Goal: Information Seeking & Learning: Check status

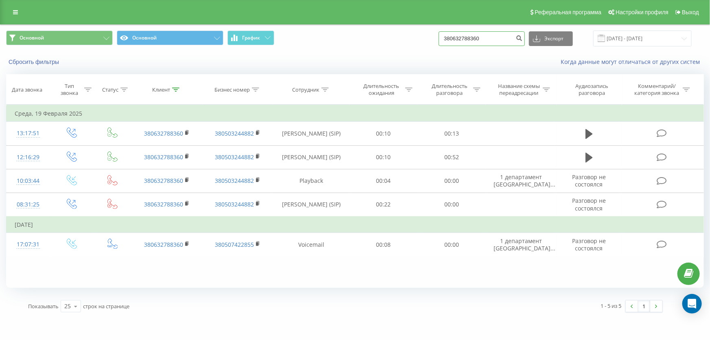
drag, startPoint x: 509, startPoint y: 34, endPoint x: 181, endPoint y: 24, distance: 328.0
click at [181, 25] on div "Основной Основной График 380632788360 Экспорт .csv .xls .xlsx 01.01.2016 - 19.0…" at bounding box center [354, 38] width 709 height 27
paste input "966259327"
type input "380966259327"
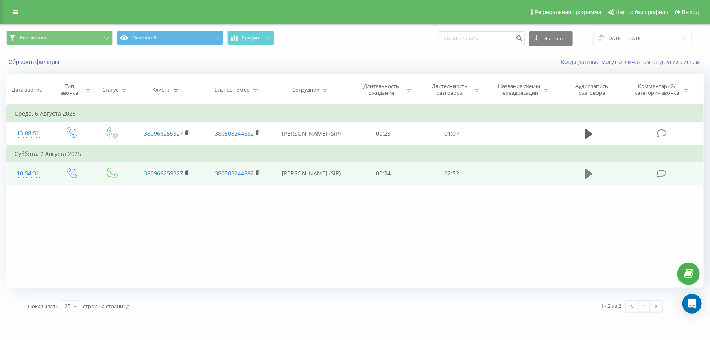
click at [588, 170] on icon at bounding box center [588, 174] width 7 height 10
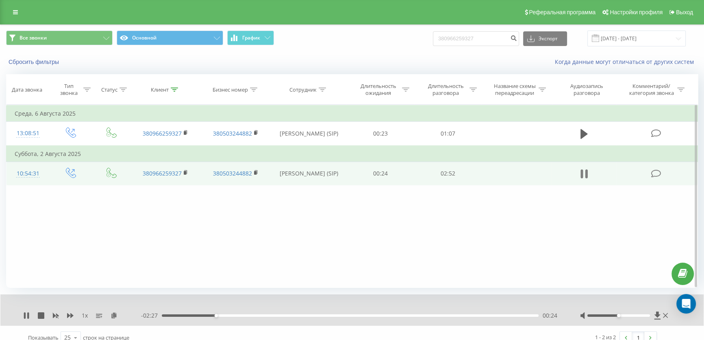
click at [588, 170] on icon at bounding box center [587, 173] width 2 height 9
drag, startPoint x: 464, startPoint y: 37, endPoint x: 283, endPoint y: 33, distance: 181.9
click at [275, 37] on div "Все звонки Основной График 380966259327 Экспорт .csv .xls .xlsx 23.06.2025 - 23…" at bounding box center [352, 39] width 692 height 16
type input "380954811667"
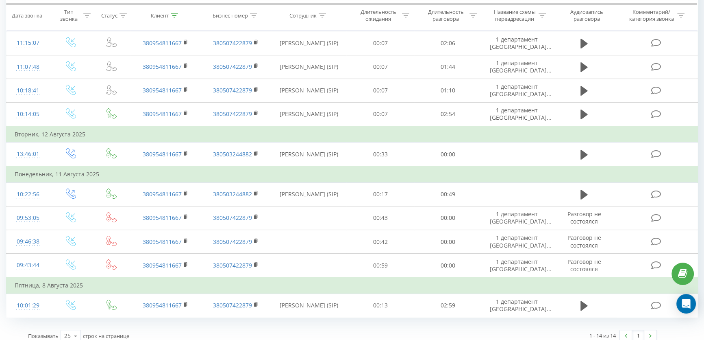
scroll to position [208, 0]
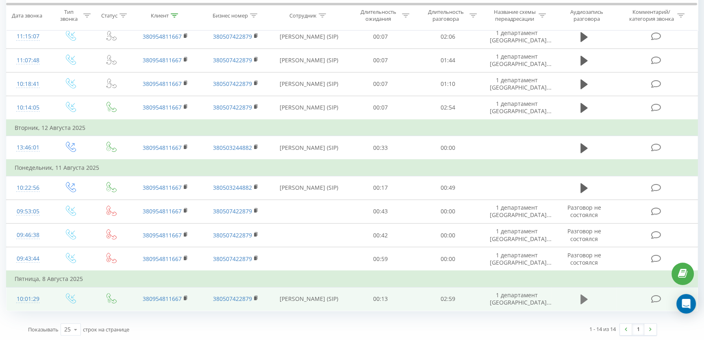
click at [586, 294] on icon at bounding box center [584, 298] width 7 height 11
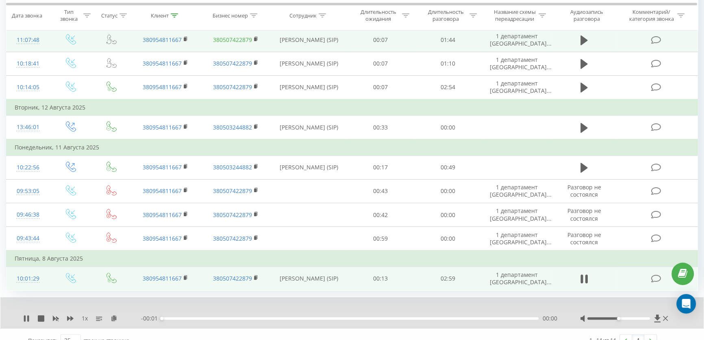
scroll to position [239, 0]
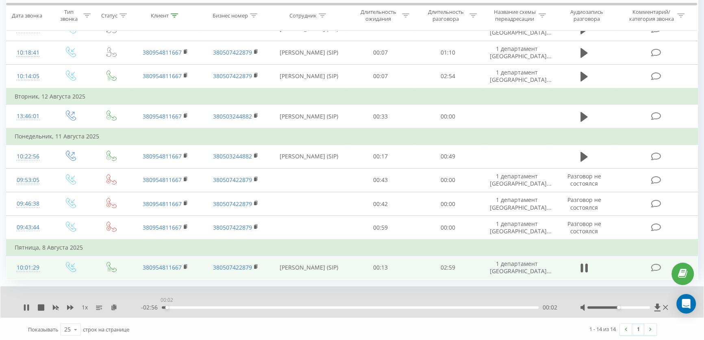
drag, startPoint x: 167, startPoint y: 306, endPoint x: 215, endPoint y: 307, distance: 48.4
click at [169, 307] on div "00:02" at bounding box center [167, 306] width 3 height 3
click at [188, 304] on div "- 02:32 00:26 00:26" at bounding box center [350, 307] width 419 height 8
click at [171, 306] on div "00:27" at bounding box center [350, 307] width 377 height 2
click at [198, 307] on div "00:14" at bounding box center [350, 307] width 377 height 2
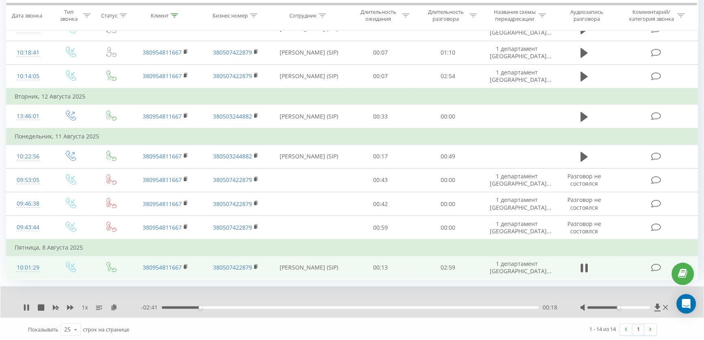
click at [214, 306] on div "00:18" at bounding box center [350, 307] width 377 height 2
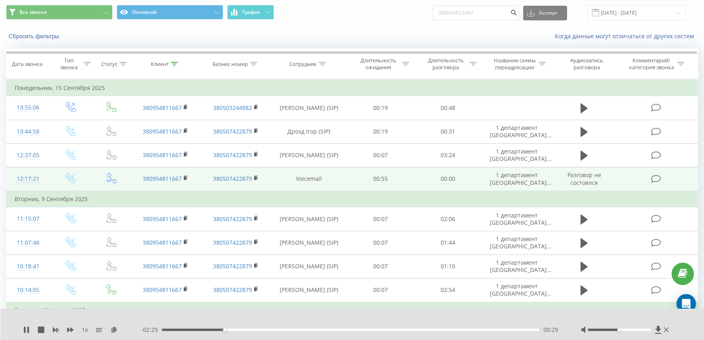
scroll to position [37, 0]
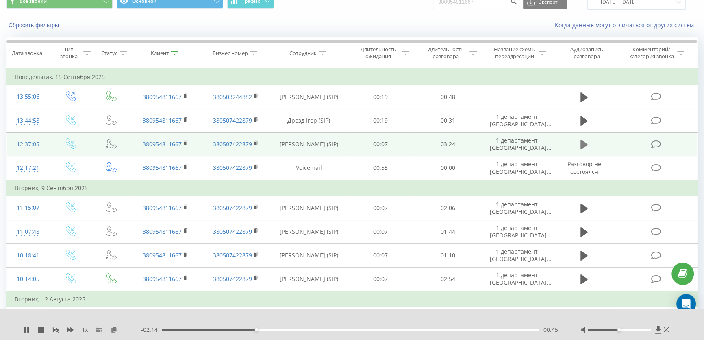
click at [589, 142] on button at bounding box center [584, 144] width 12 height 12
click at [658, 329] on icon at bounding box center [658, 329] width 6 height 8
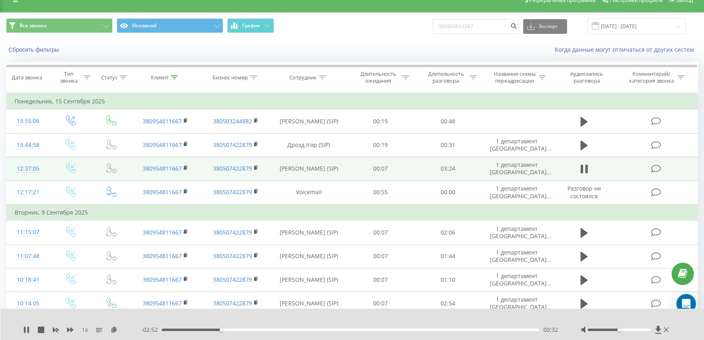
scroll to position [0, 0]
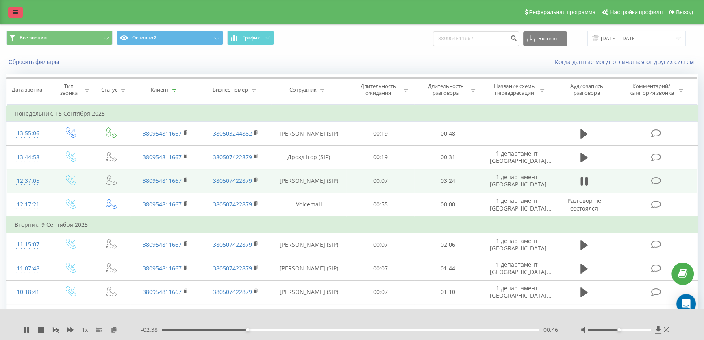
click at [16, 11] on icon at bounding box center [15, 12] width 5 height 6
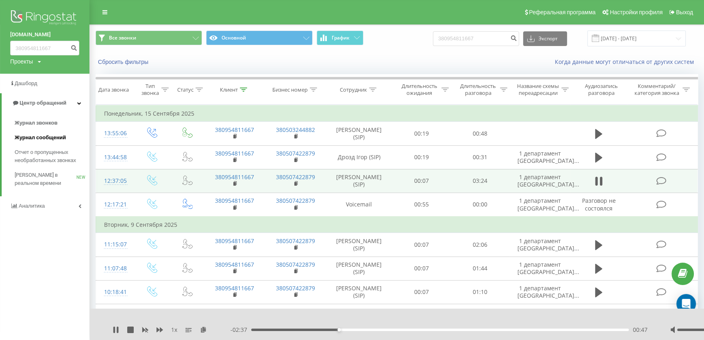
click at [52, 139] on span "Журнал сообщений" at bounding box center [40, 137] width 51 height 8
click at [36, 120] on span "Журнал звонков" at bounding box center [36, 123] width 43 height 8
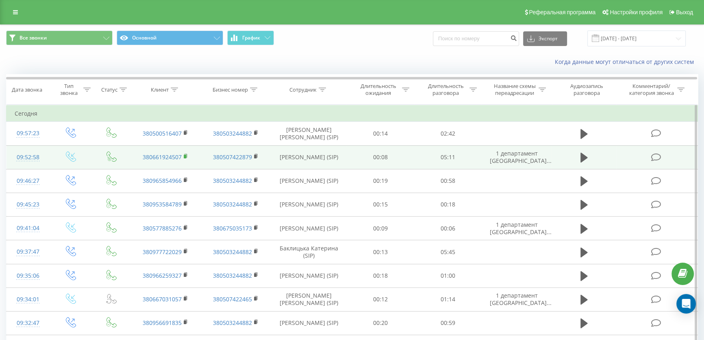
click at [187, 157] on icon at bounding box center [186, 156] width 4 height 6
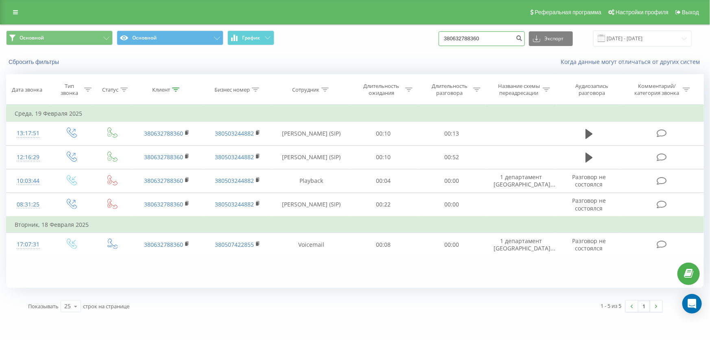
drag, startPoint x: 492, startPoint y: 37, endPoint x: 124, endPoint y: 19, distance: 368.5
click at [124, 25] on div "Основной Основной График 380632788360 Экспорт .csv .xls .xlsx [DATE] - [DATE]" at bounding box center [354, 38] width 709 height 27
type input "380954811667"
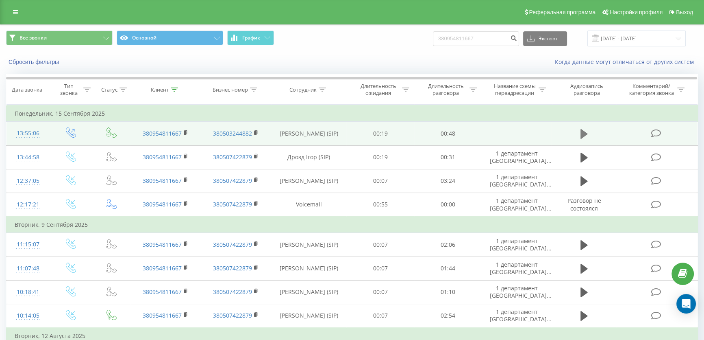
click at [579, 132] on button at bounding box center [584, 134] width 12 height 12
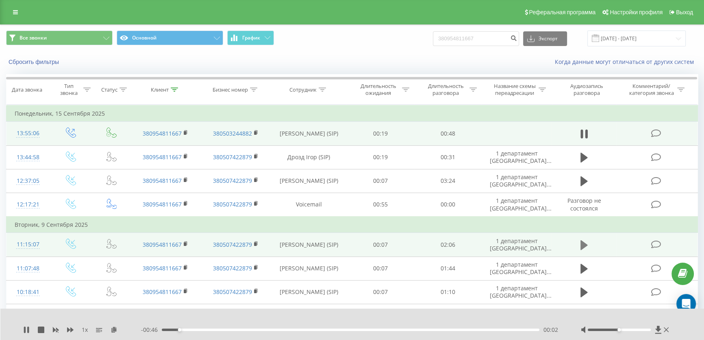
click at [581, 242] on icon at bounding box center [584, 245] width 7 height 10
click at [167, 329] on div "00:01" at bounding box center [351, 329] width 378 height 2
click at [202, 329] on div "00:02" at bounding box center [351, 329] width 378 height 2
click at [225, 329] on div "00:14" at bounding box center [351, 329] width 378 height 2
click at [304, 329] on div "00:47" at bounding box center [351, 329] width 378 height 2
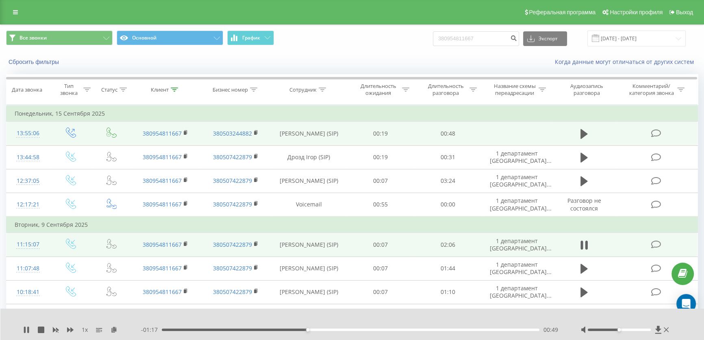
click at [337, 329] on div "00:49" at bounding box center [351, 329] width 378 height 2
click at [406, 325] on div "- 00:58 01:08 01:08" at bounding box center [351, 329] width 420 height 8
click at [406, 327] on div "- 00:58 01:08 01:08" at bounding box center [351, 329] width 420 height 8
click at [406, 329] on div "01:08" at bounding box center [351, 329] width 378 height 2
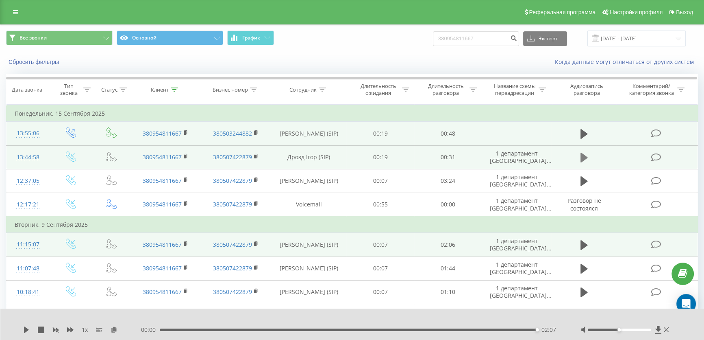
click at [586, 153] on icon at bounding box center [584, 157] width 7 height 11
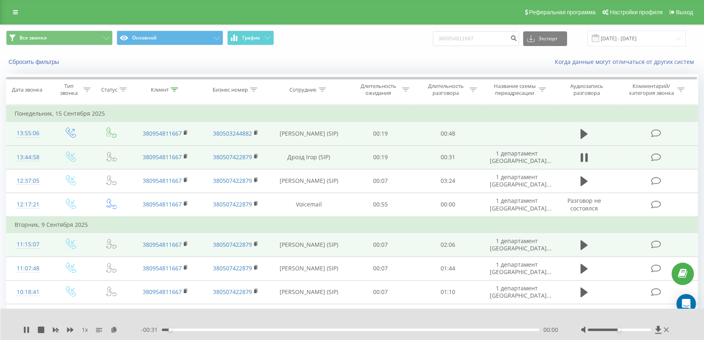
click at [226, 331] on div "- 00:31 00:00 00:00" at bounding box center [351, 329] width 420 height 8
click at [235, 323] on div "1 x - 00:31 00:00 00:00" at bounding box center [352, 323] width 704 height 31
click at [231, 331] on div "- 00:30 00:01 00:01" at bounding box center [351, 329] width 420 height 8
click at [233, 328] on div "- 00:30 00:01 00:01" at bounding box center [351, 329] width 420 height 8
click at [234, 329] on div "00:02" at bounding box center [351, 329] width 378 height 2
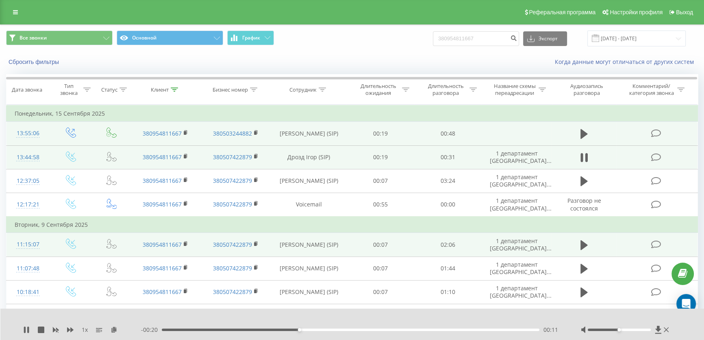
click at [585, 126] on td at bounding box center [584, 134] width 65 height 24
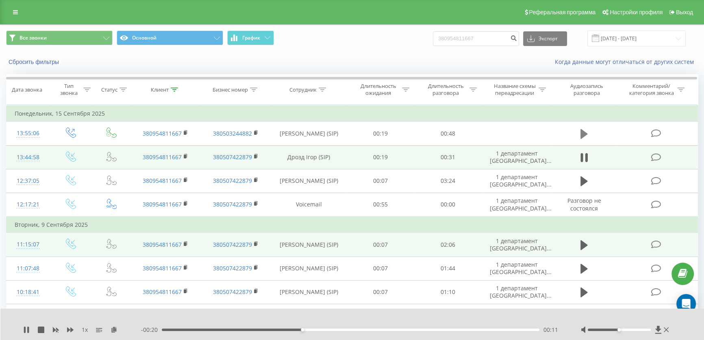
click at [585, 130] on icon at bounding box center [584, 133] width 7 height 11
click at [229, 329] on div "00:03" at bounding box center [351, 329] width 378 height 2
click at [306, 326] on div "- 00:38 00:09 00:09" at bounding box center [351, 329] width 420 height 8
click at [310, 333] on div "- 00:37 00:10 00:10" at bounding box center [351, 329] width 420 height 8
click at [314, 331] on div "- 00:37 00:10 00:10" at bounding box center [351, 329] width 420 height 8
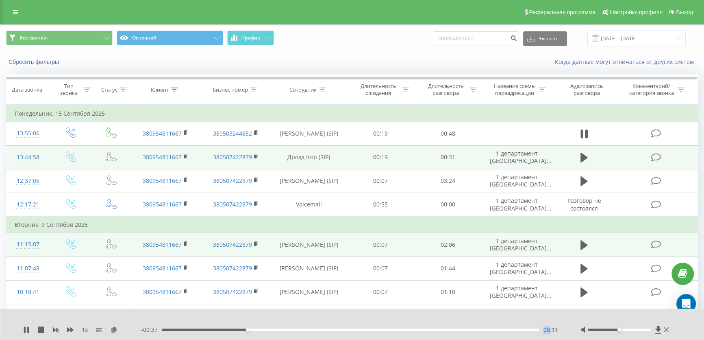
click at [314, 331] on div "- 00:37 00:11 00:11" at bounding box center [351, 329] width 420 height 8
click at [318, 329] on div "00:20" at bounding box center [351, 329] width 378 height 2
click at [432, 328] on div "00:34" at bounding box center [351, 329] width 378 height 2
click at [468, 328] on div "- 00:12 00:35 00:35" at bounding box center [351, 329] width 420 height 8
click at [495, 328] on div "- 00:12 00:36 00:36" at bounding box center [351, 329] width 420 height 8
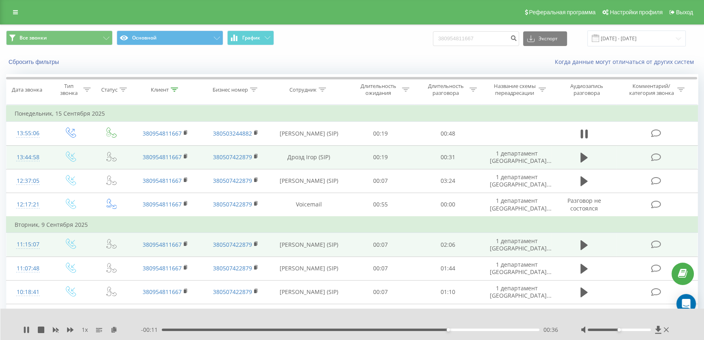
click at [498, 332] on div "- 00:11 00:36 00:36" at bounding box center [351, 329] width 420 height 8
click at [589, 130] on button at bounding box center [584, 134] width 12 height 12
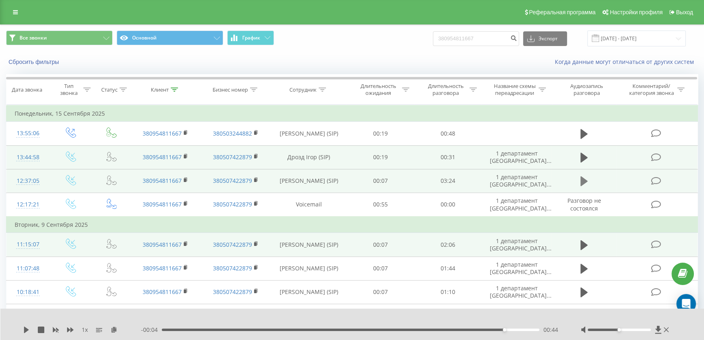
click at [585, 182] on icon at bounding box center [584, 181] width 7 height 10
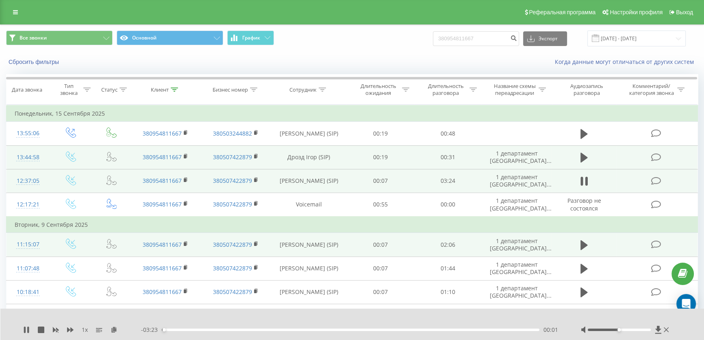
click at [248, 328] on div "- 03:23 00:01 00:01" at bounding box center [351, 329] width 420 height 8
click at [248, 331] on div "- 03:23 00:01 00:01" at bounding box center [351, 329] width 420 height 8
click at [254, 329] on div "00:02" at bounding box center [351, 329] width 378 height 2
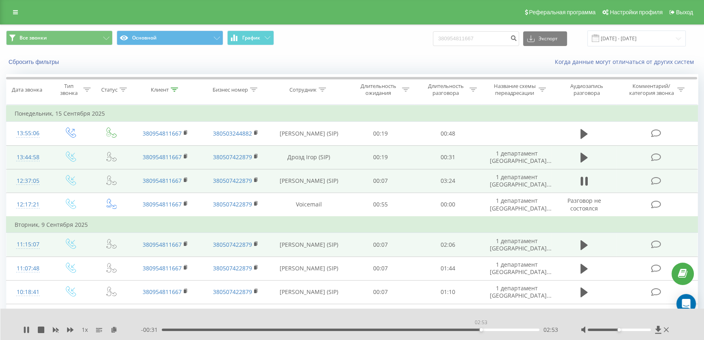
click at [481, 329] on div "02:53" at bounding box center [351, 329] width 378 height 2
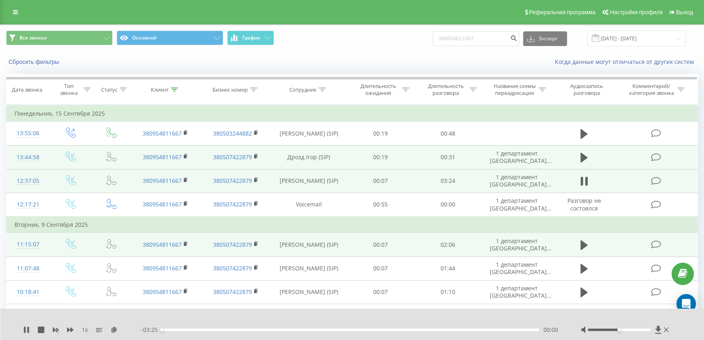
click at [484, 329] on div "00:00" at bounding box center [351, 329] width 378 height 2
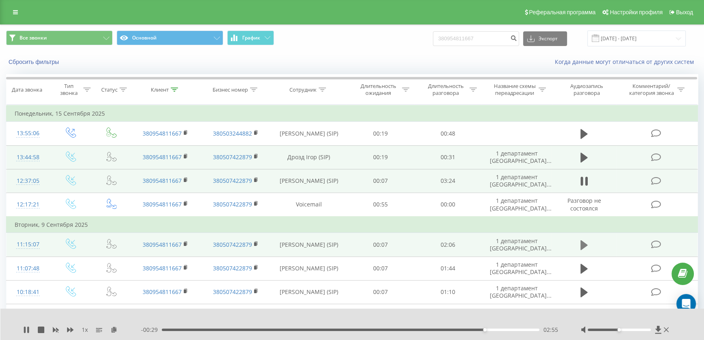
click at [587, 244] on icon at bounding box center [584, 244] width 7 height 11
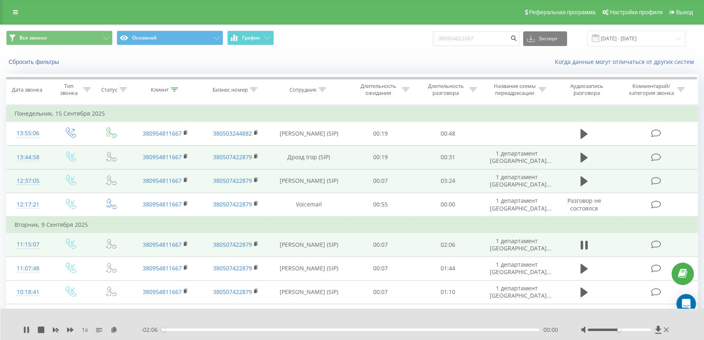
click at [473, 328] on div "- 02:06 00:00 00:00" at bounding box center [351, 329] width 420 height 8
click at [473, 329] on div "00:00" at bounding box center [351, 329] width 378 height 2
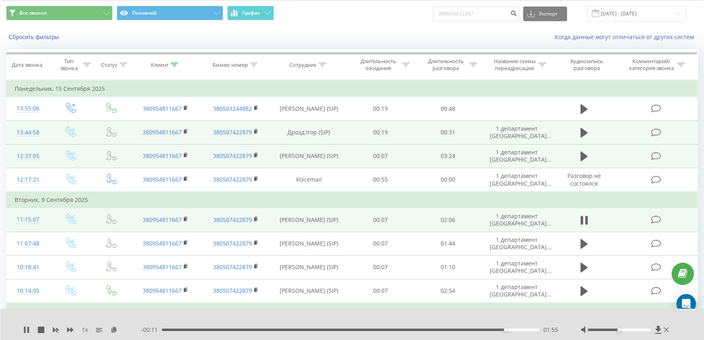
scroll to position [37, 0]
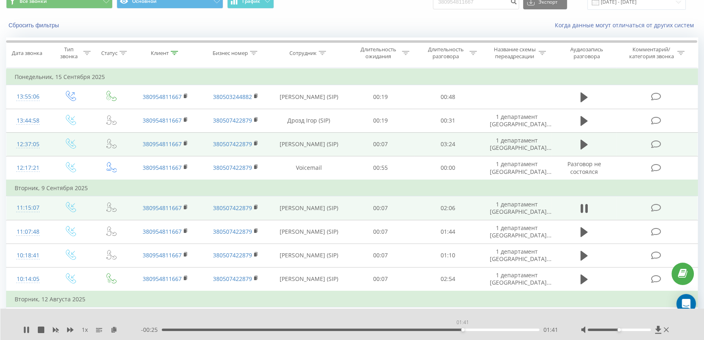
click at [463, 329] on div "01:41" at bounding box center [351, 329] width 378 height 2
click at [281, 329] on div "01:47" at bounding box center [351, 329] width 378 height 2
click at [317, 329] on div "00:44" at bounding box center [351, 329] width 378 height 2
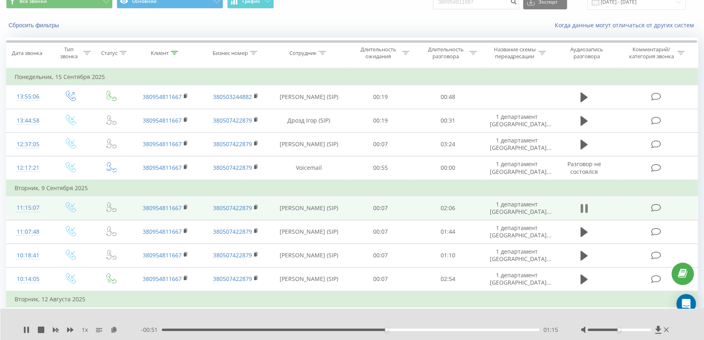
click at [586, 207] on icon at bounding box center [587, 208] width 2 height 9
click at [584, 213] on button at bounding box center [584, 208] width 12 height 12
click at [464, 329] on div "01:41" at bounding box center [351, 329] width 378 height 2
click at [492, 330] on div "01:42" at bounding box center [351, 329] width 378 height 2
click at [521, 327] on div "- 00:11 01:55 01:55" at bounding box center [351, 329] width 420 height 8
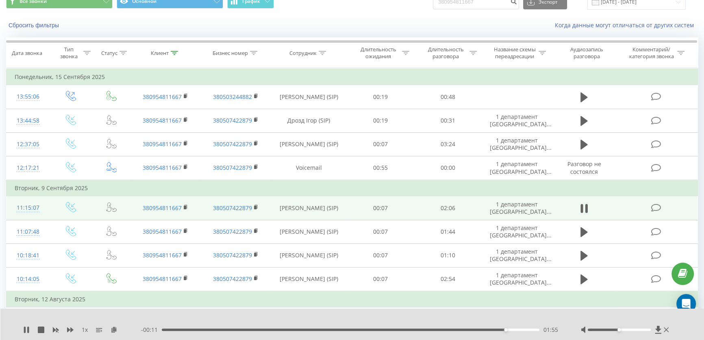
click at [521, 330] on div "01:55" at bounding box center [351, 329] width 378 height 2
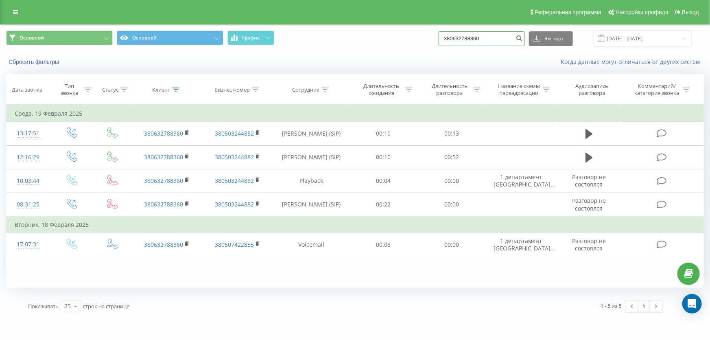
drag, startPoint x: 520, startPoint y: 39, endPoint x: 287, endPoint y: 33, distance: 233.1
click at [297, 36] on div "Основной Основной График 380632788360 Экспорт .csv .xls .xlsx [DATE] - [DATE]" at bounding box center [355, 39] width 698 height 16
paste input "503328823"
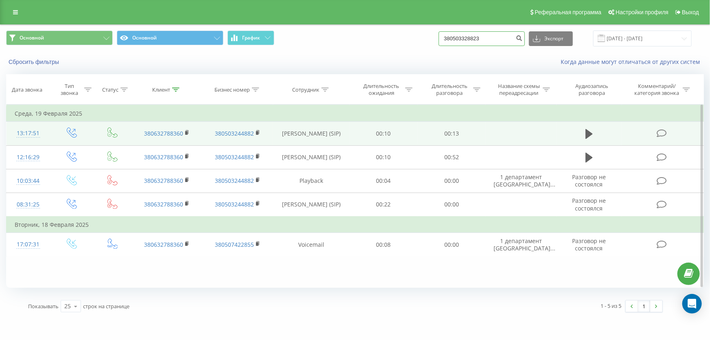
type input "380503328823"
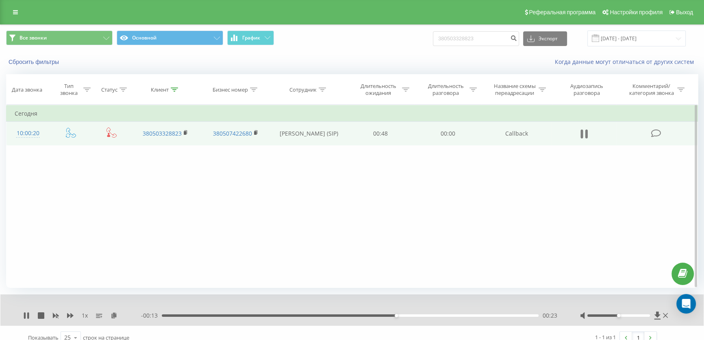
click at [582, 134] on icon at bounding box center [582, 133] width 2 height 9
drag, startPoint x: 498, startPoint y: 38, endPoint x: 211, endPoint y: 31, distance: 286.8
click at [211, 32] on div "Все звонки Основной График 380503328823 Экспорт .csv .xls .xlsx 23.06.2025 - 23…" at bounding box center [352, 39] width 692 height 16
paste input "661924507"
type input "380661924507"
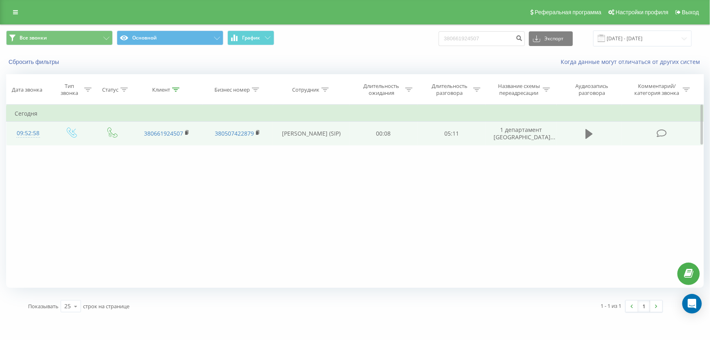
click at [594, 130] on button at bounding box center [589, 134] width 12 height 12
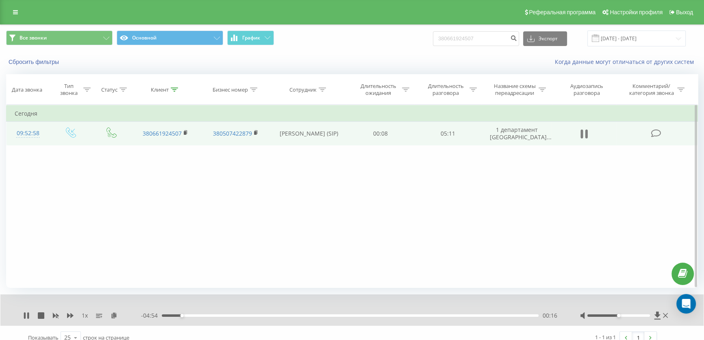
click at [588, 130] on button at bounding box center [584, 134] width 12 height 12
drag, startPoint x: 407, startPoint y: 41, endPoint x: 321, endPoint y: 34, distance: 85.8
click at [321, 34] on div "Все звонки Основной График 380661924507 Экспорт .csv .xls .xlsx 23.06.2025 - 23…" at bounding box center [352, 39] width 692 height 16
paste input "997760903"
type input "380997760903"
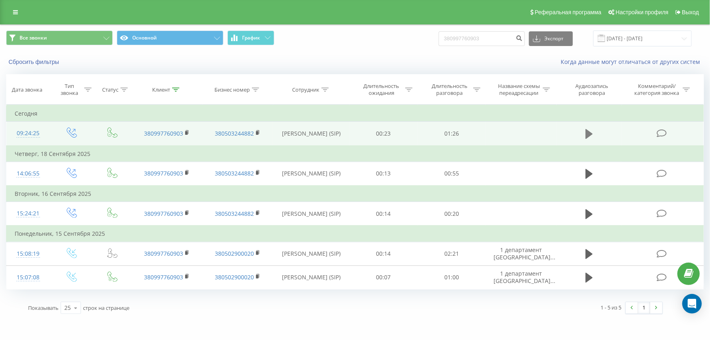
click at [587, 135] on icon at bounding box center [588, 134] width 7 height 10
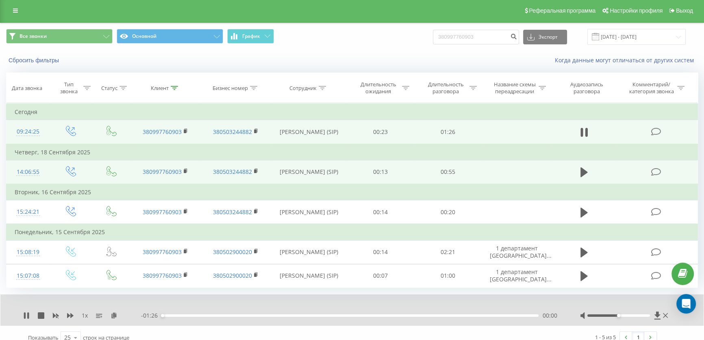
scroll to position [10, 0]
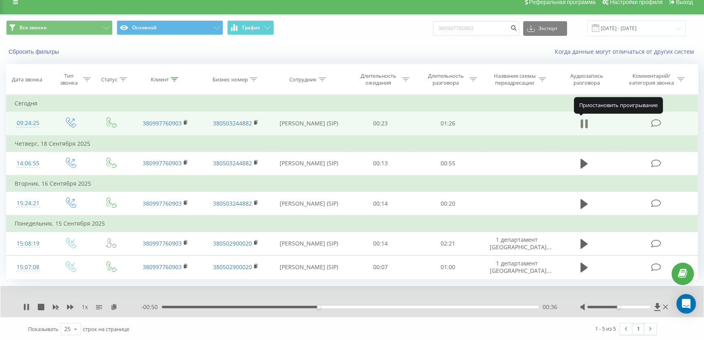
click at [583, 120] on icon at bounding box center [584, 123] width 7 height 11
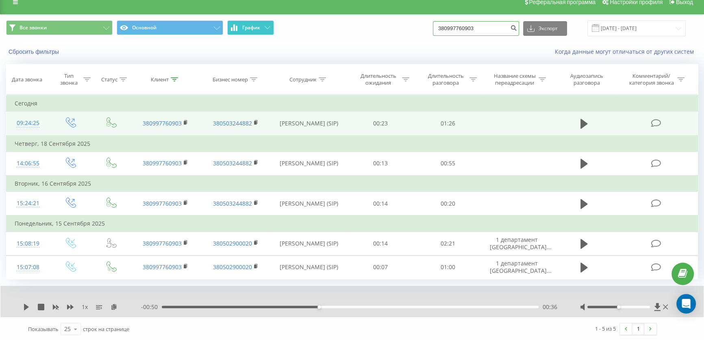
drag, startPoint x: 491, startPoint y: 26, endPoint x: 235, endPoint y: 24, distance: 255.4
click at [246, 25] on div "Все звонки Основной График 380997760903 Экспорт .csv .xls .xlsx [DATE] - [DATE]" at bounding box center [352, 28] width 692 height 16
paste input "500123709"
type input "380500123709"
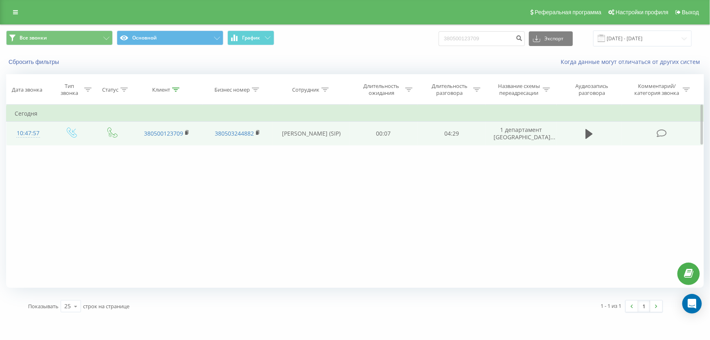
click at [582, 131] on td at bounding box center [588, 134] width 65 height 24
click at [591, 135] on icon at bounding box center [588, 133] width 7 height 11
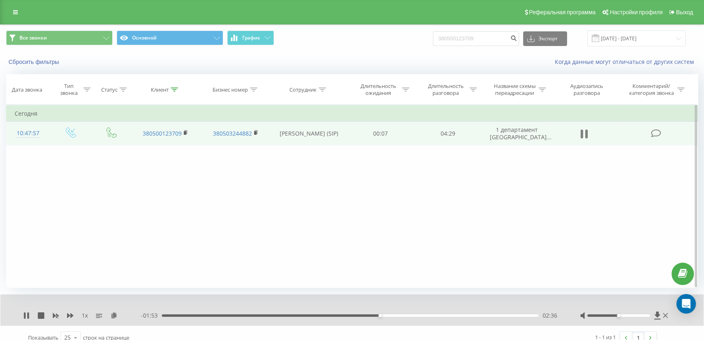
click at [582, 128] on icon at bounding box center [584, 133] width 7 height 11
click at [338, 338] on div "Показывать 25 10 25 50 100 строк на странице" at bounding box center [182, 337] width 320 height 24
